Goal: Task Accomplishment & Management: Complete application form

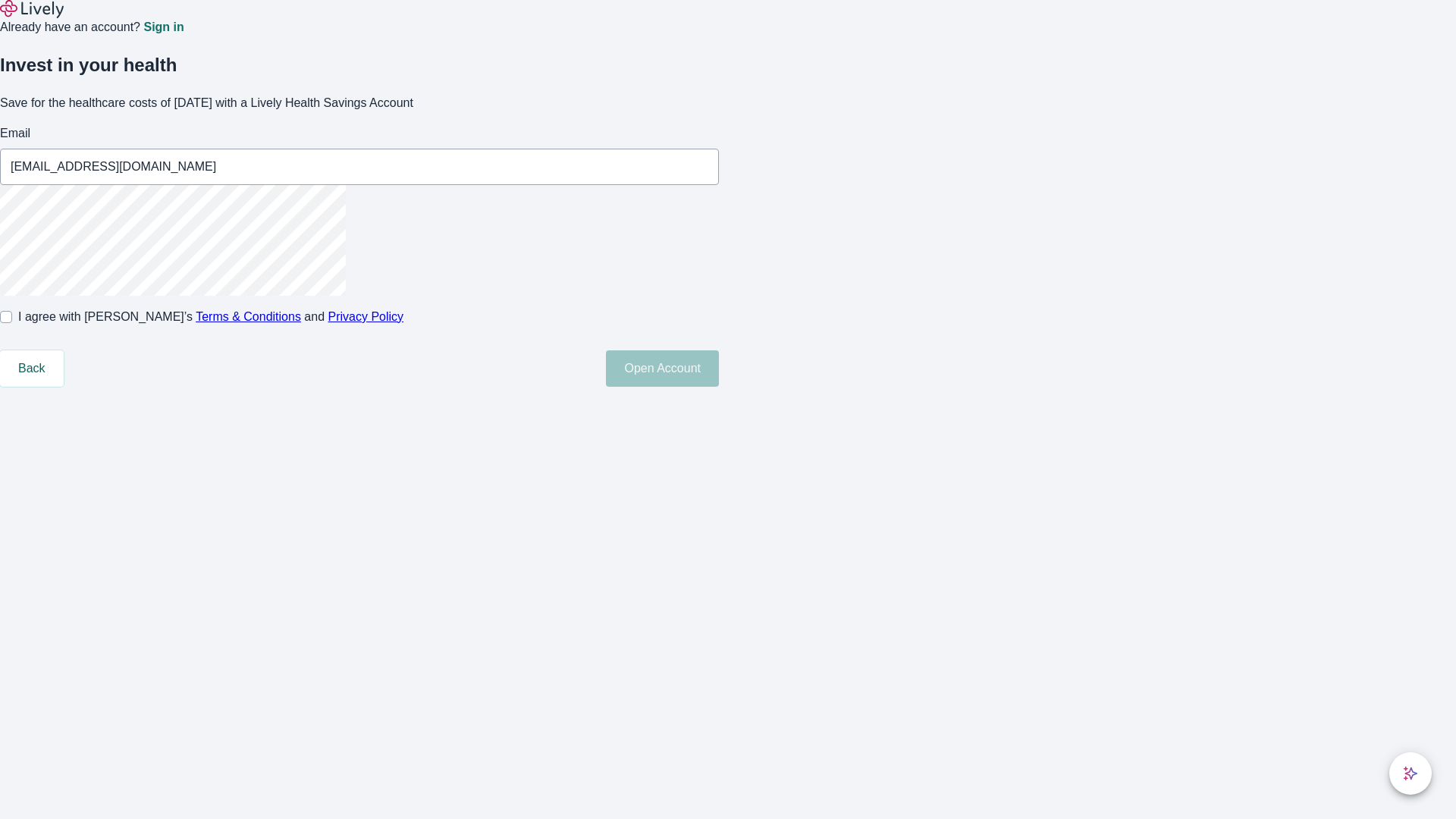
click at [12, 323] on input "I agree with Lively’s Terms & Conditions and Privacy Policy" at bounding box center [6, 317] width 12 height 12
checkbox input "true"
click at [719, 387] on button "Open Account" at bounding box center [662, 369] width 113 height 36
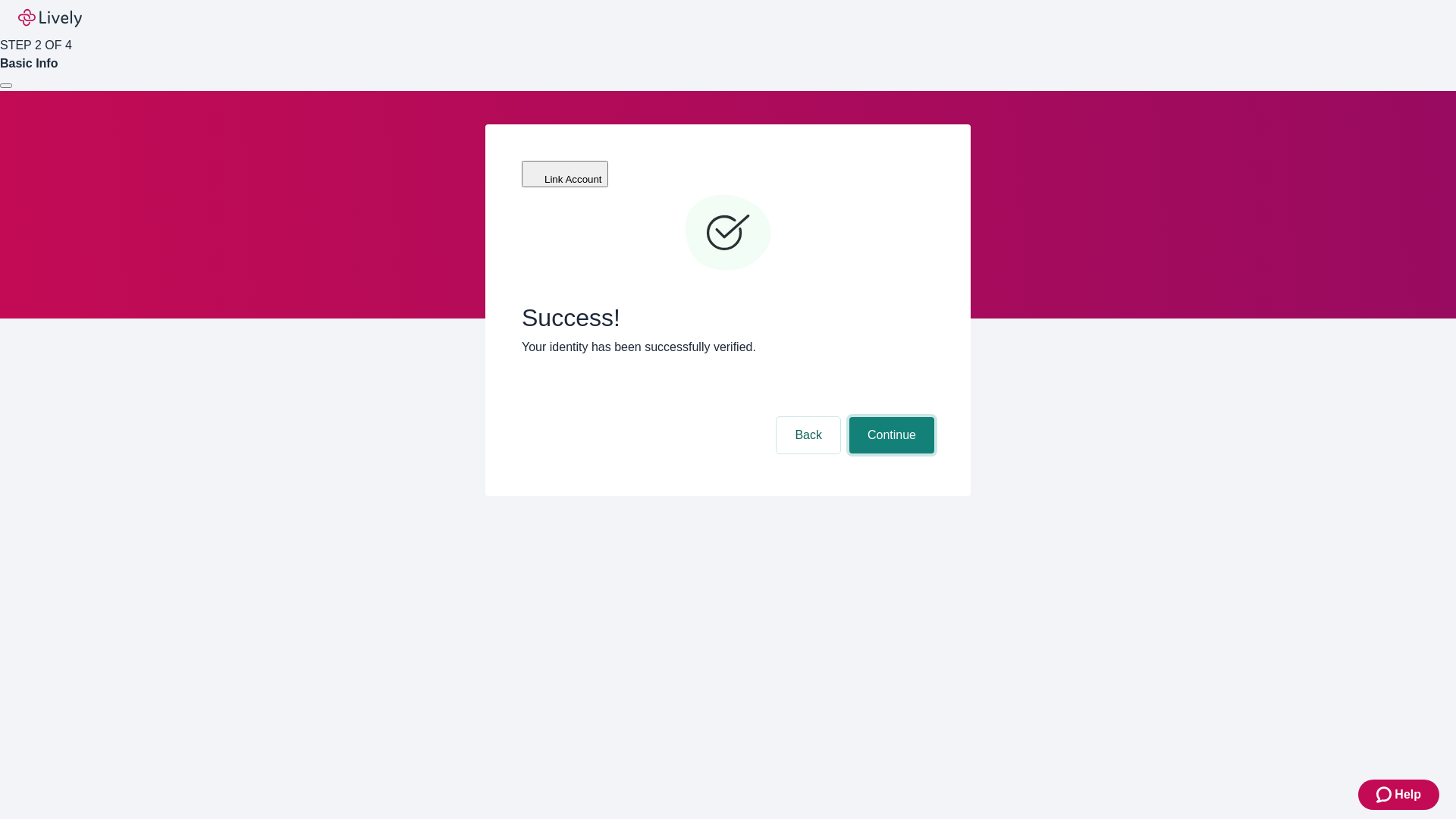
click at [890, 417] on button "Continue" at bounding box center [892, 435] width 85 height 36
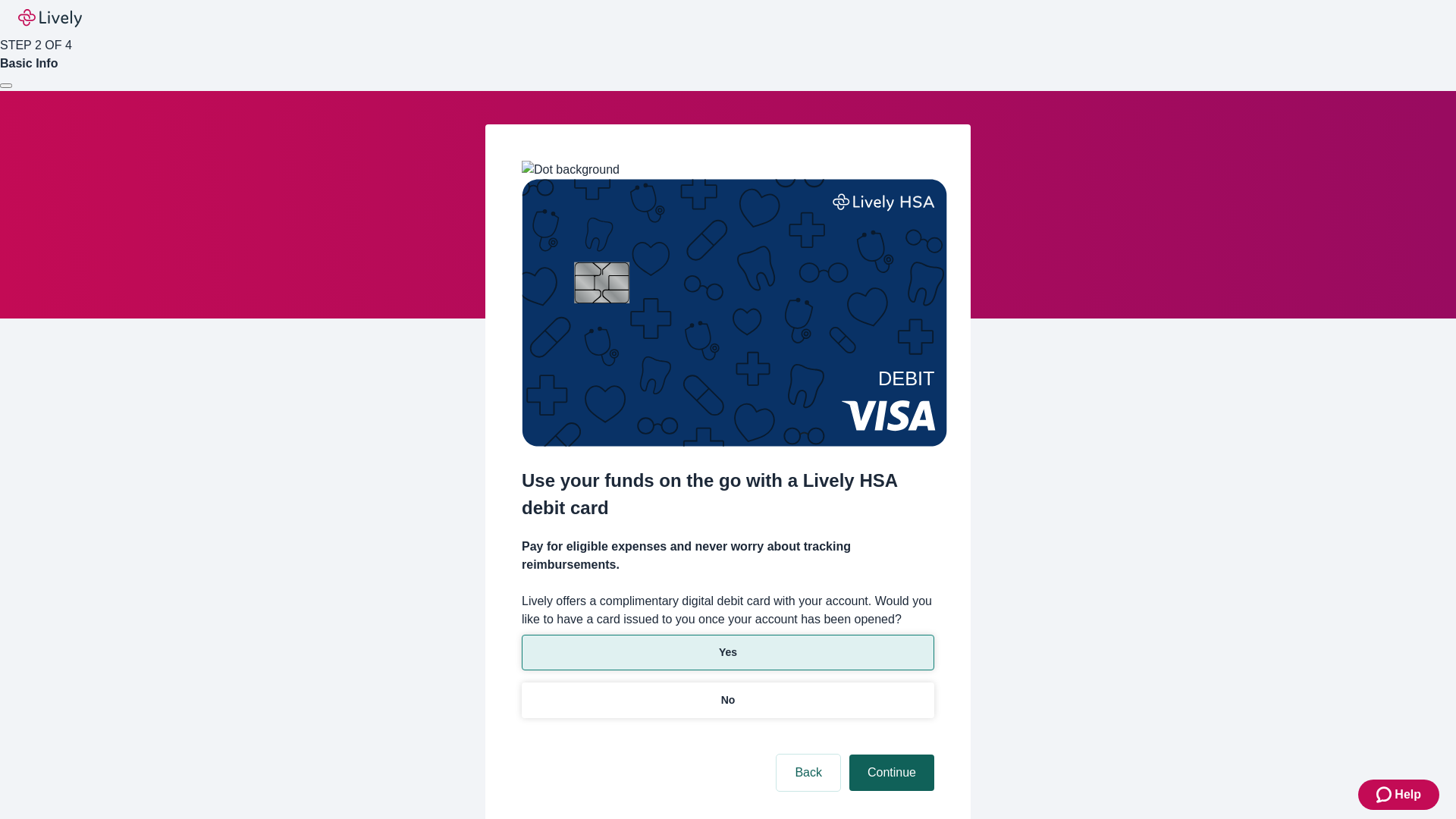
click at [727, 692] on p "No" at bounding box center [728, 700] width 15 height 16
click at [890, 754] on button "Continue" at bounding box center [892, 772] width 85 height 36
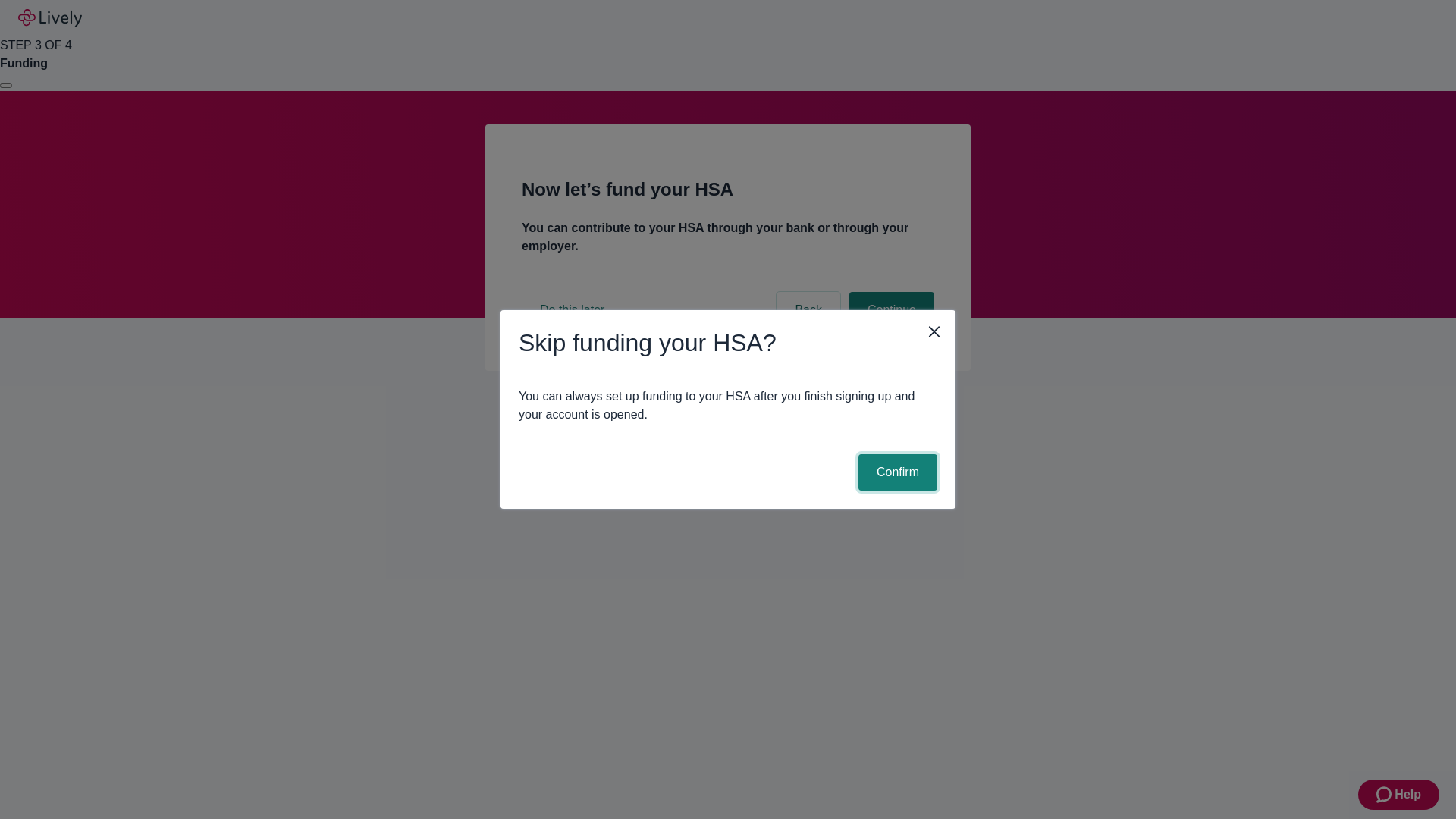
click at [896, 472] on button "Confirm" at bounding box center [898, 472] width 79 height 36
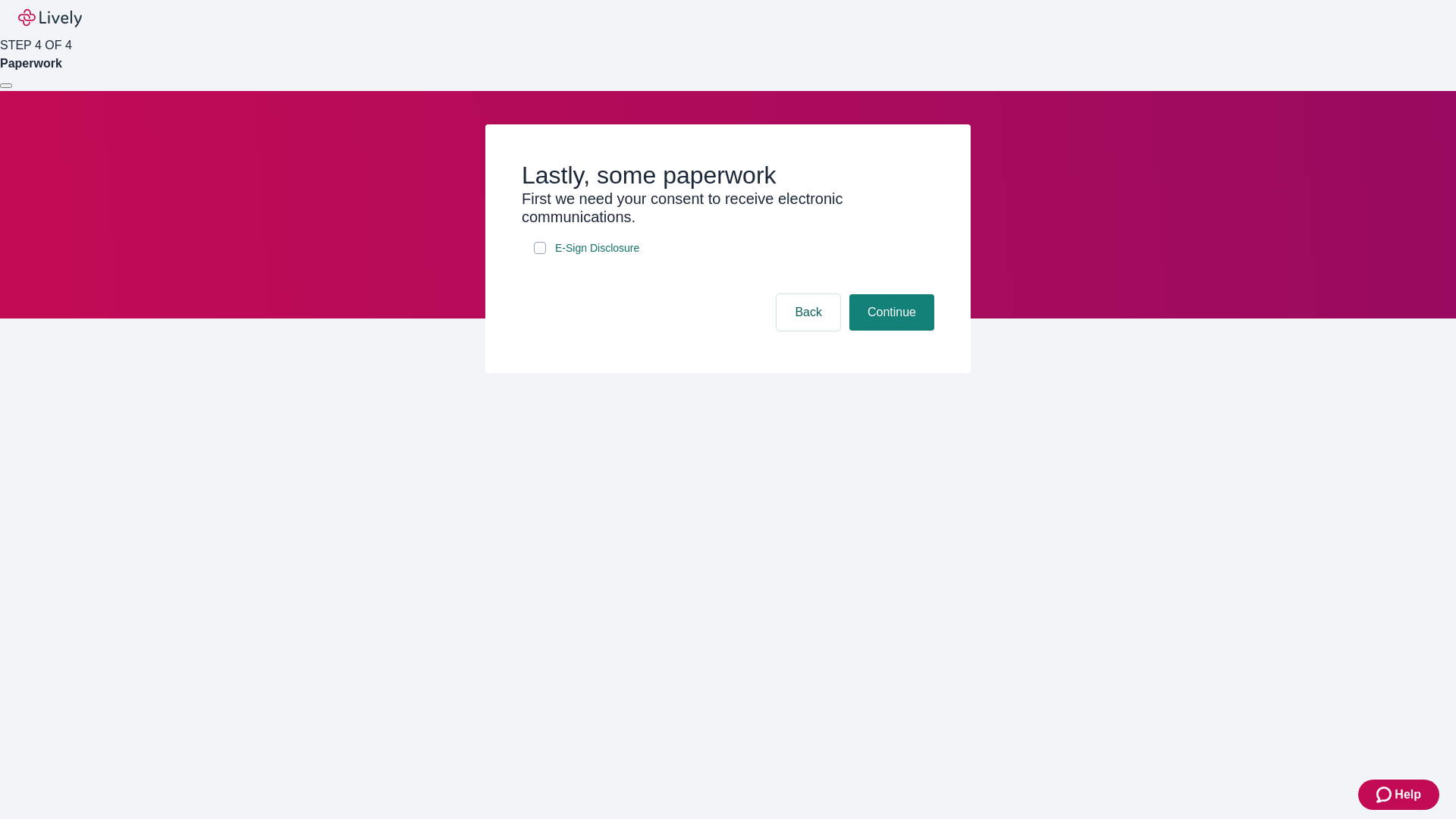
click at [540, 254] on input "E-Sign Disclosure" at bounding box center [540, 248] width 12 height 12
checkbox input "true"
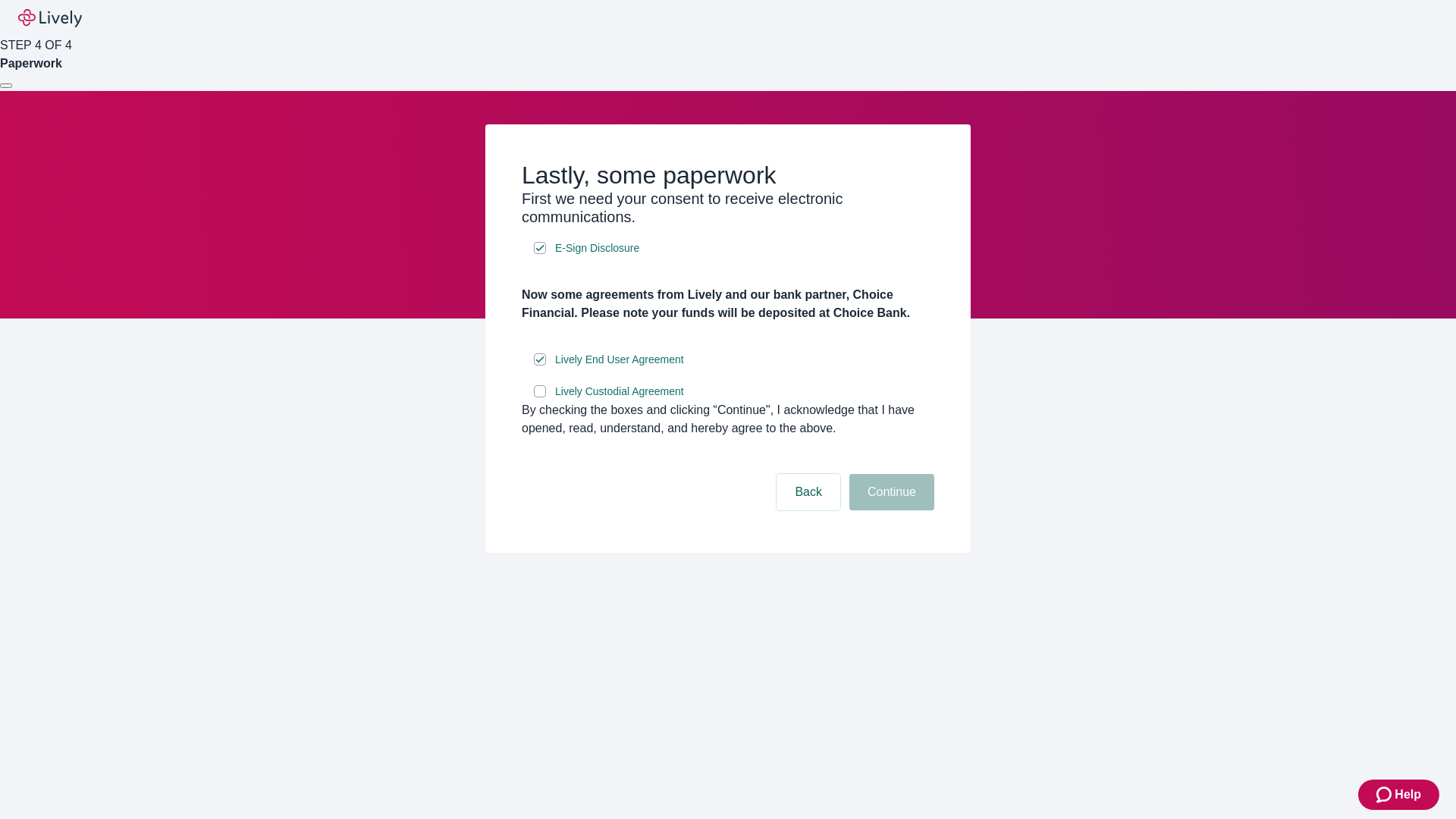
click at [540, 397] on input "Lively Custodial Agreement" at bounding box center [540, 391] width 12 height 12
checkbox input "true"
click at [890, 510] on button "Continue" at bounding box center [892, 492] width 85 height 36
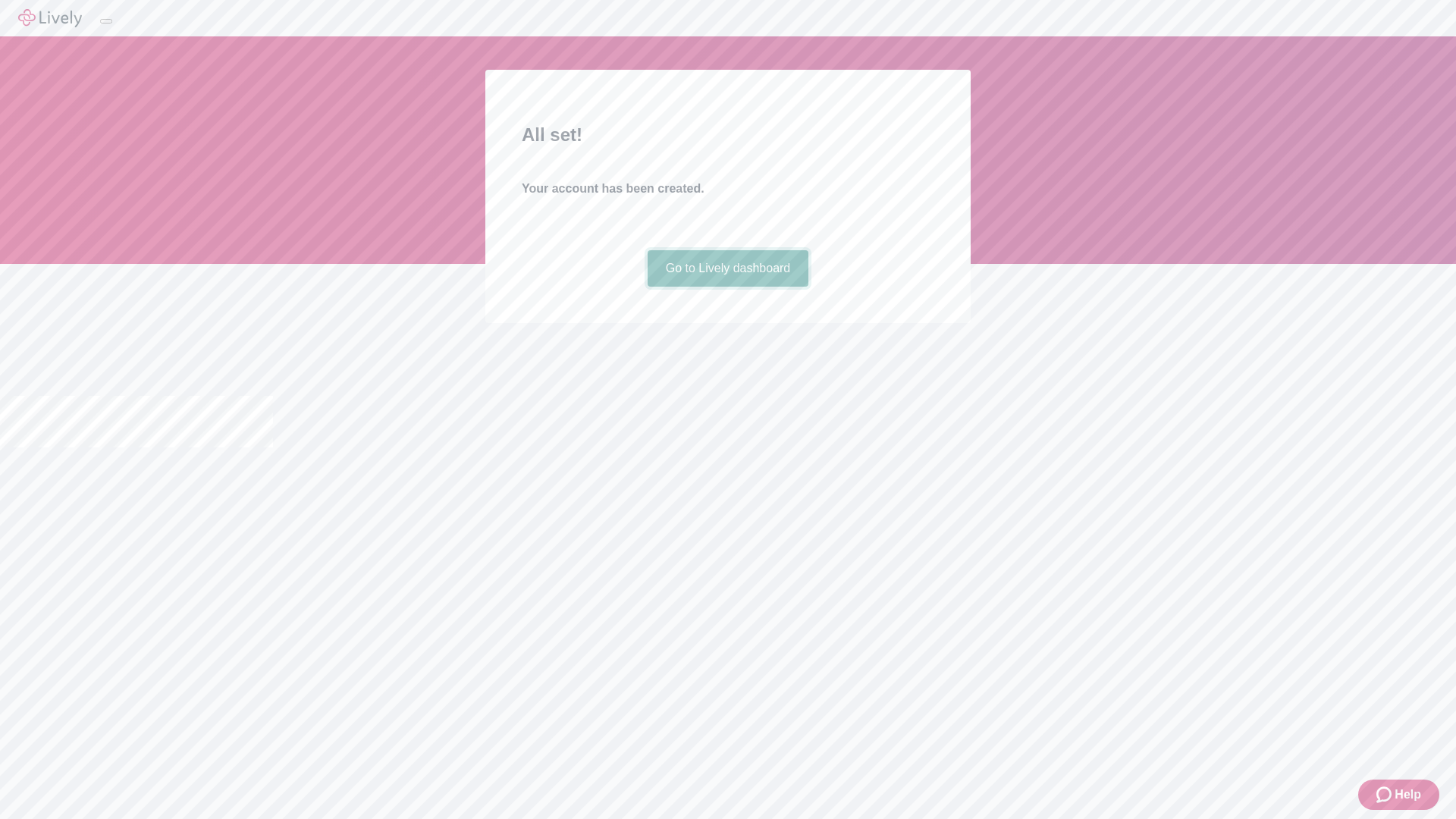
click at [727, 287] on link "Go to Lively dashboard" at bounding box center [728, 268] width 161 height 36
